Goal: Check status

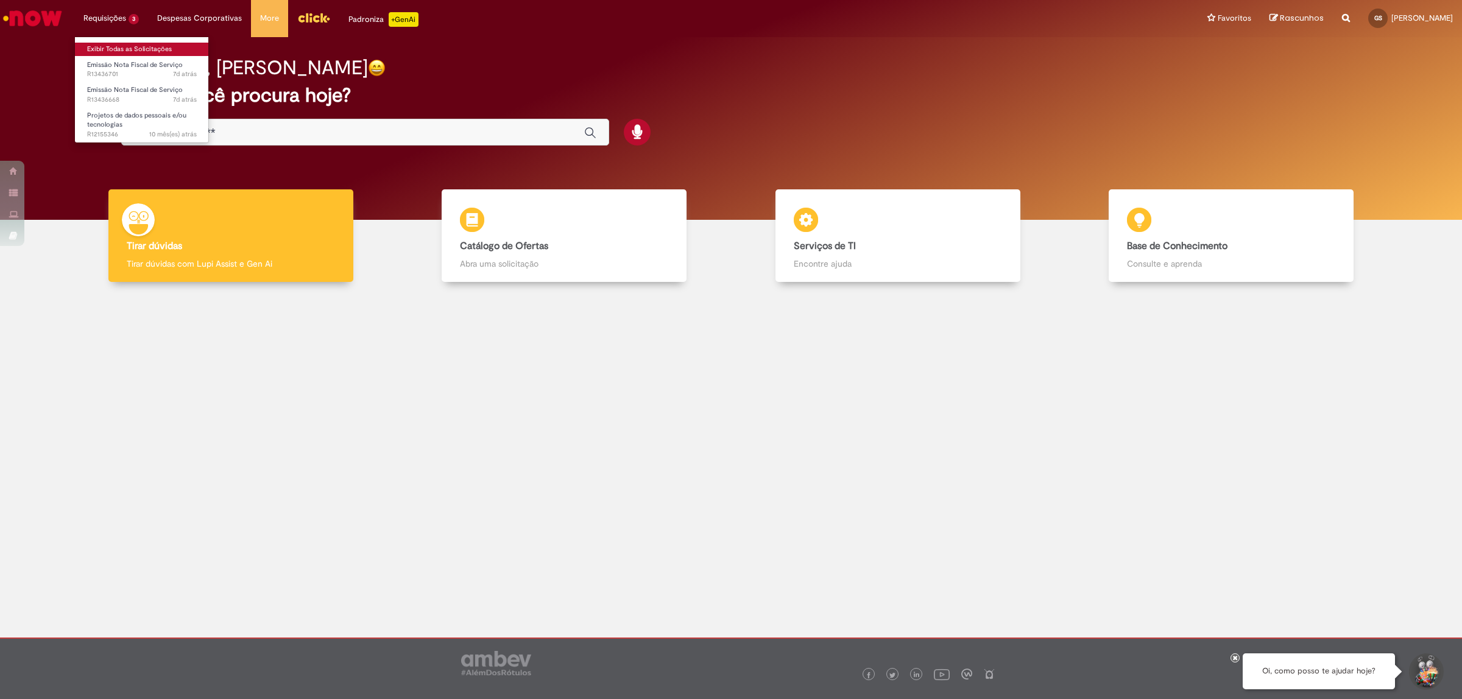
click at [113, 47] on link "Exibir Todas as Solicitações" at bounding box center [142, 49] width 134 height 13
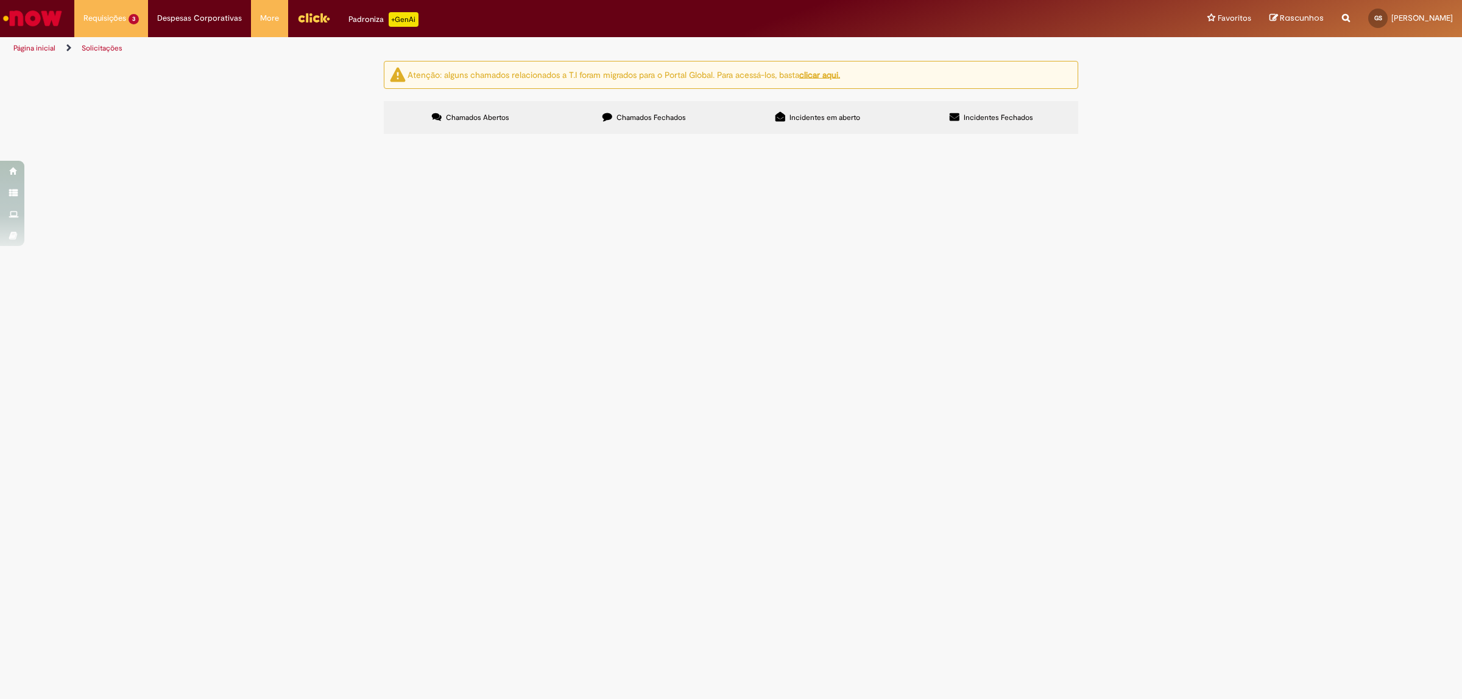
click at [0, 0] on span "Dark Stores - Intermediação nas transações com meio de pagamento Realizadas na …" at bounding box center [0, 0] width 0 height 0
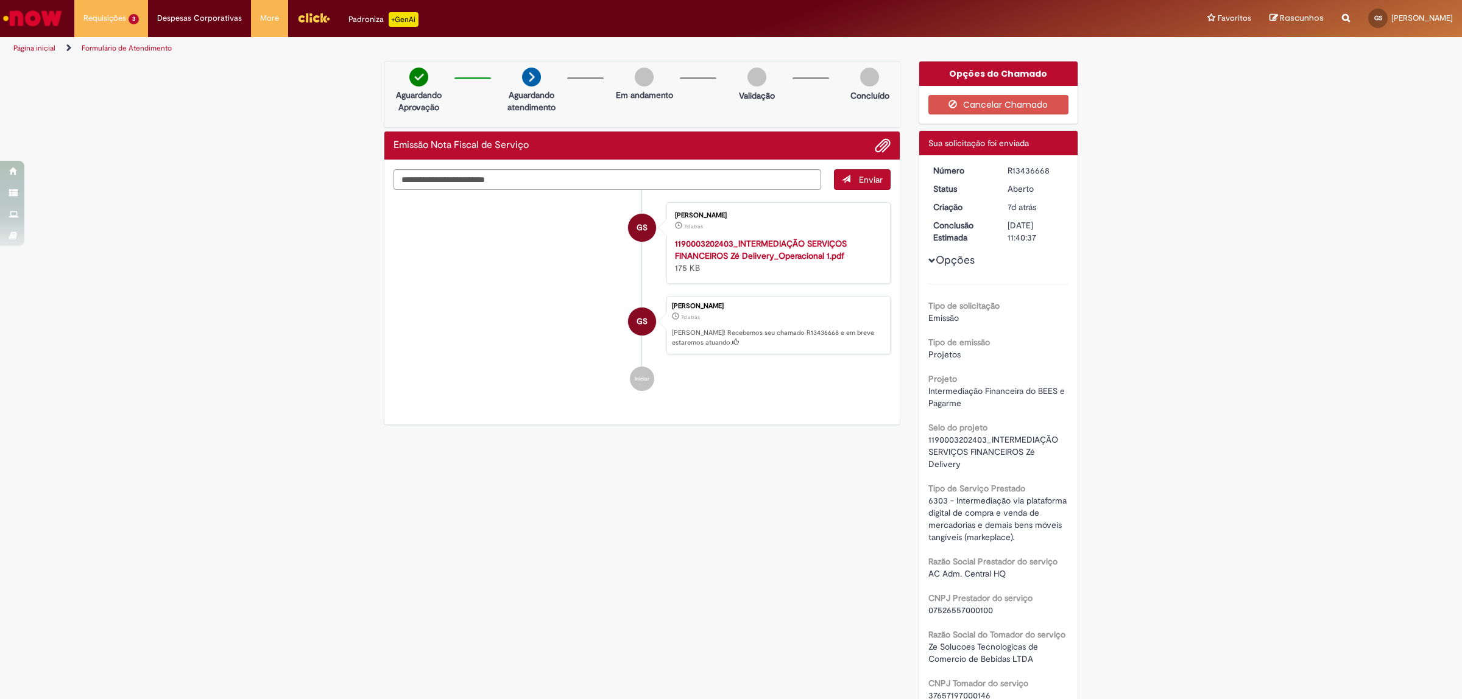
click at [872, 77] on img at bounding box center [869, 77] width 19 height 19
click at [875, 150] on span "Adicionar anexos" at bounding box center [882, 146] width 15 height 15
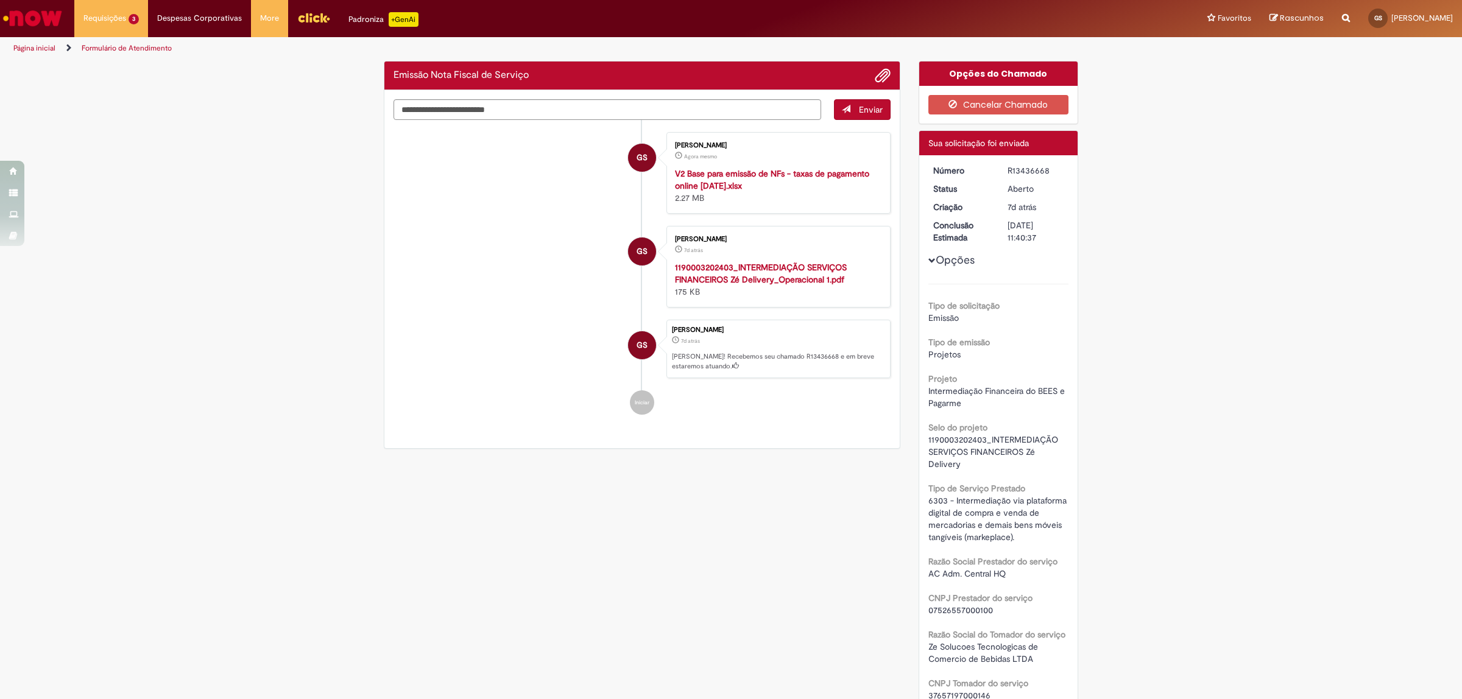
click at [320, 238] on div "Verificar Código de Barras Emissão Nota Fiscal de Serviço Enviar GS [PERSON_NAM…" at bounding box center [731, 685] width 1462 height 1249
